Goal: Find specific page/section: Find specific page/section

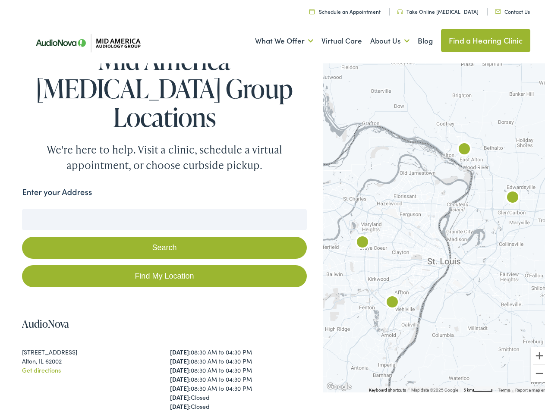
click at [272, 234] on button "Search" at bounding box center [164, 245] width 284 height 22
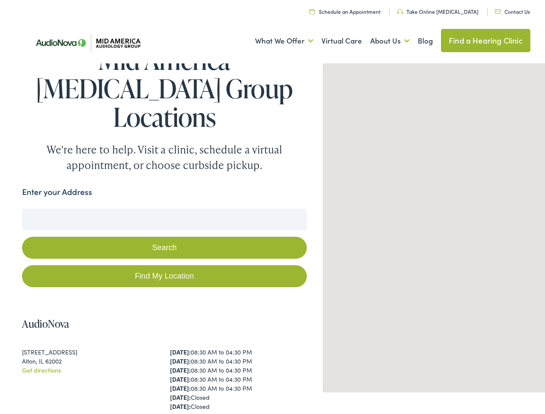
click at [276, 38] on link "What We Offer" at bounding box center [284, 38] width 58 height 32
click at [380, 38] on link "About Us" at bounding box center [389, 38] width 39 height 32
click at [348, 201] on button "Search" at bounding box center [351, 206] width 11 height 11
click at [162, 234] on button "Search" at bounding box center [164, 245] width 284 height 22
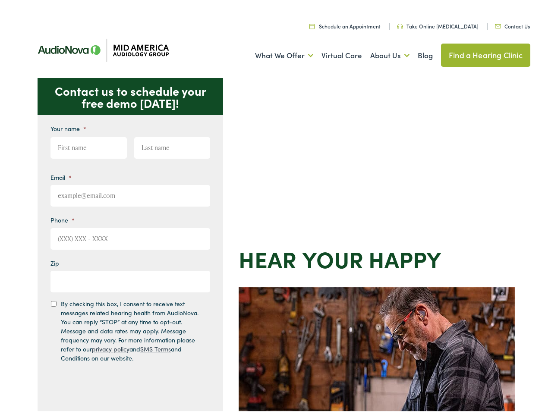
click at [272, 207] on div "Contact us to schedule your free demo [DATE]! Give us a call [PHONE_NUMBER] Ema…" at bounding box center [276, 375] width 552 height 600
click at [276, 53] on link "What We Offer" at bounding box center [284, 53] width 58 height 32
click at [380, 53] on link "About Us" at bounding box center [389, 53] width 39 height 32
